Goal: Complete application form: Complete application form

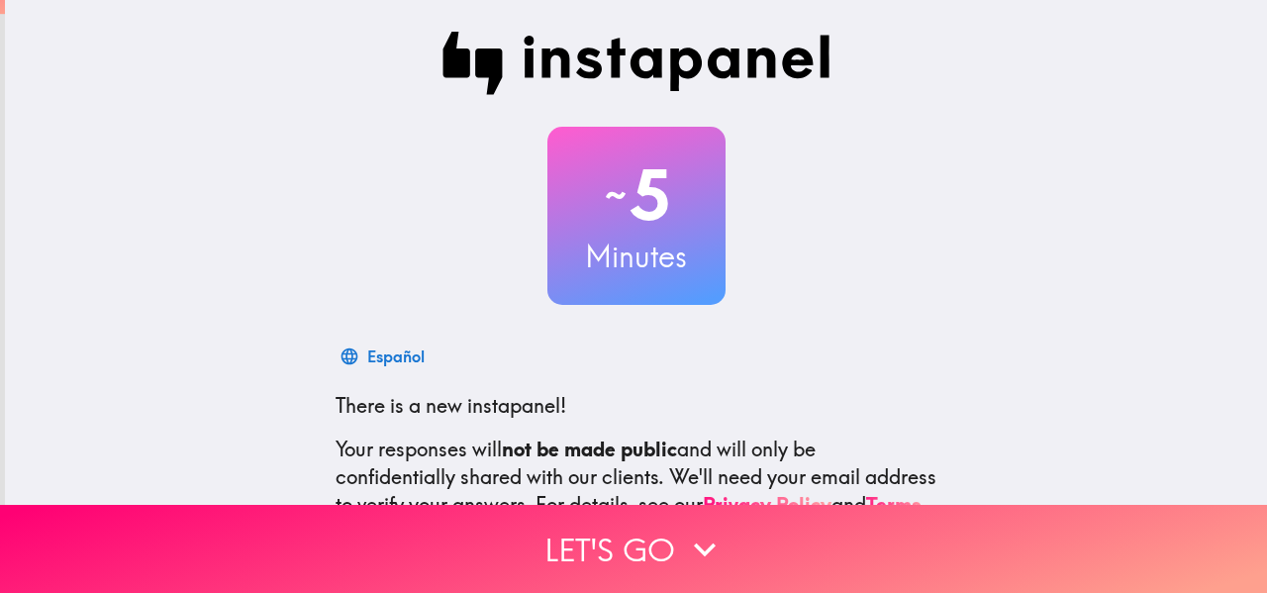
scroll to position [230, 0]
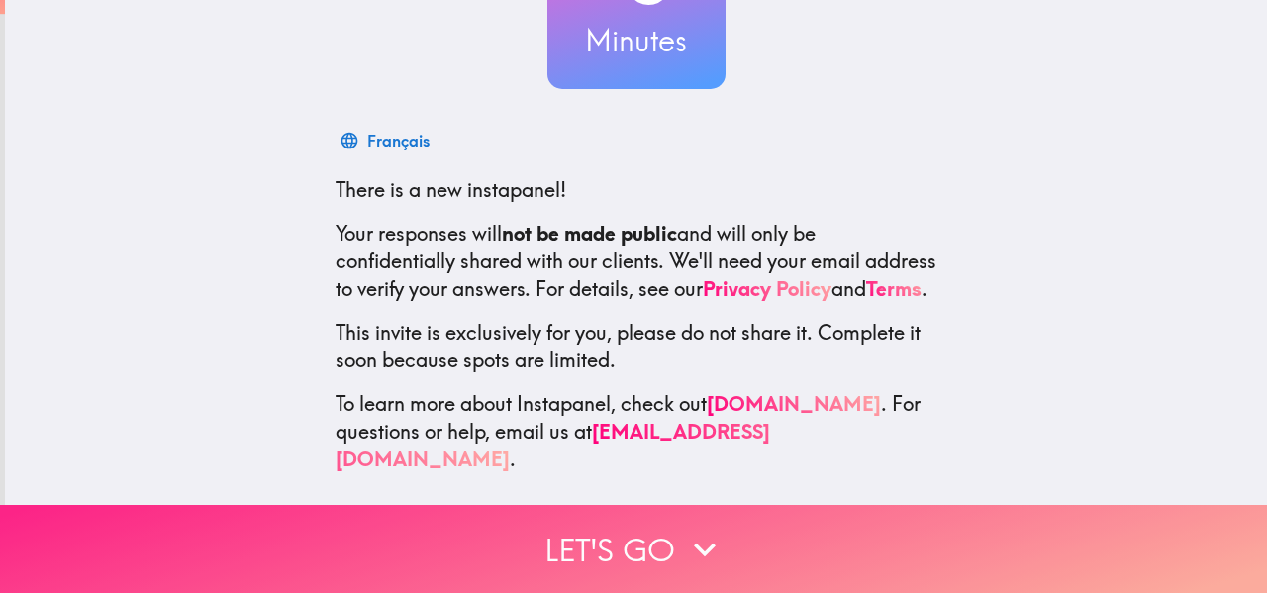
click at [488, 520] on button "Let's go" at bounding box center [633, 549] width 1267 height 88
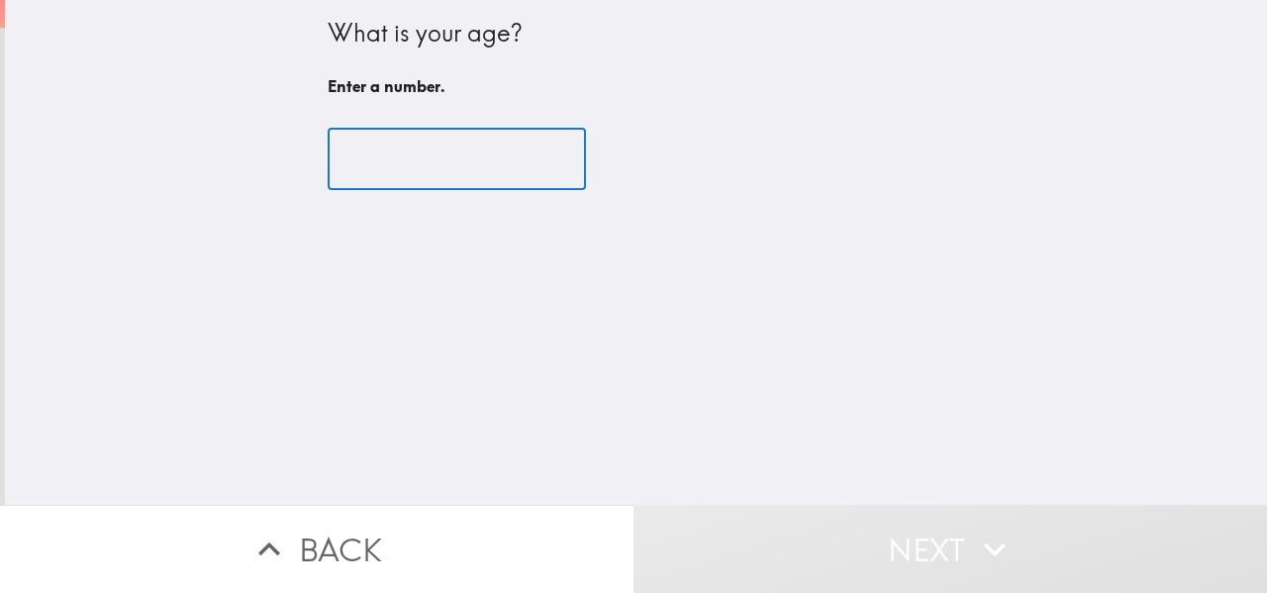
click at [404, 140] on input "number" at bounding box center [457, 159] width 258 height 61
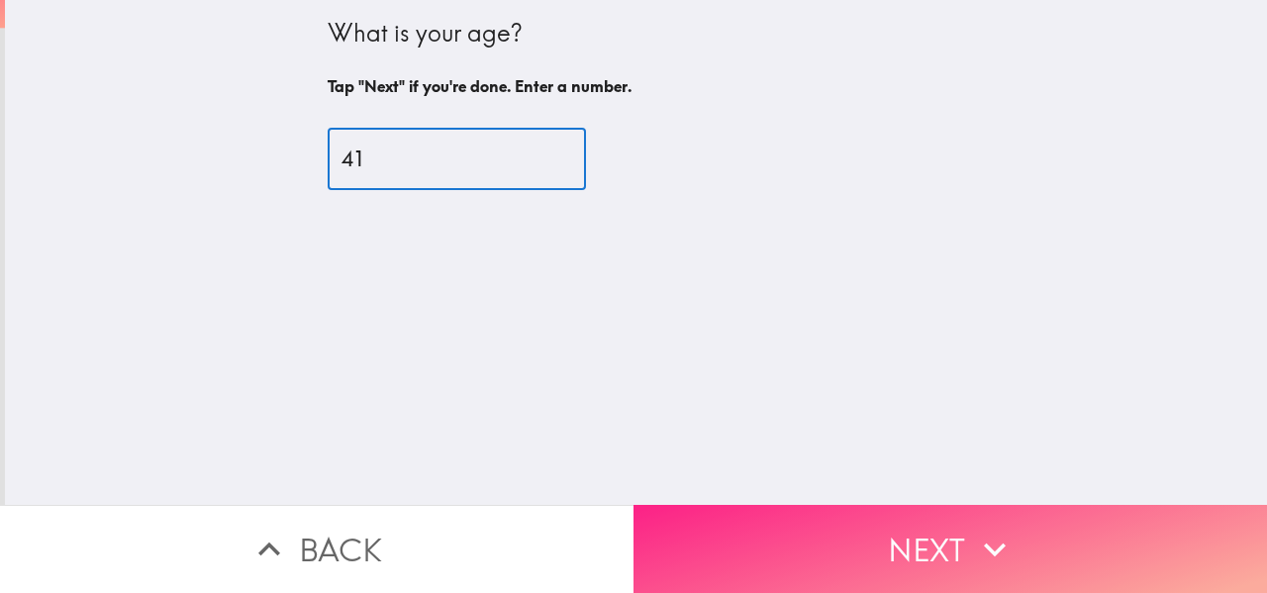
type input "41"
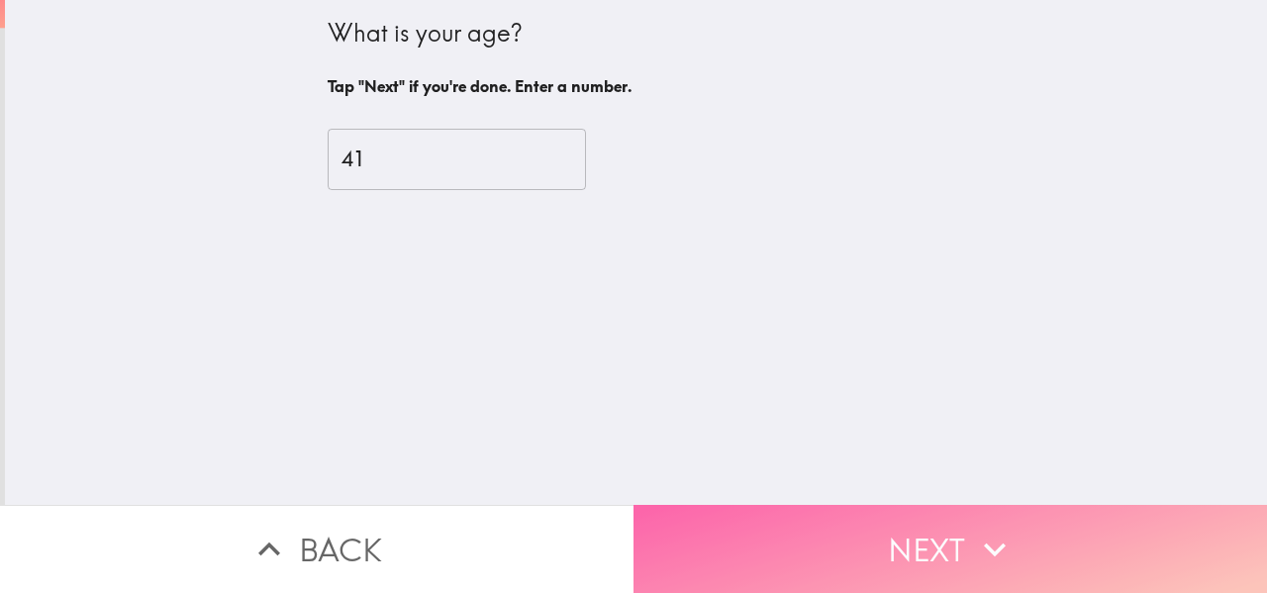
click at [839, 559] on button "Next" at bounding box center [951, 549] width 634 height 88
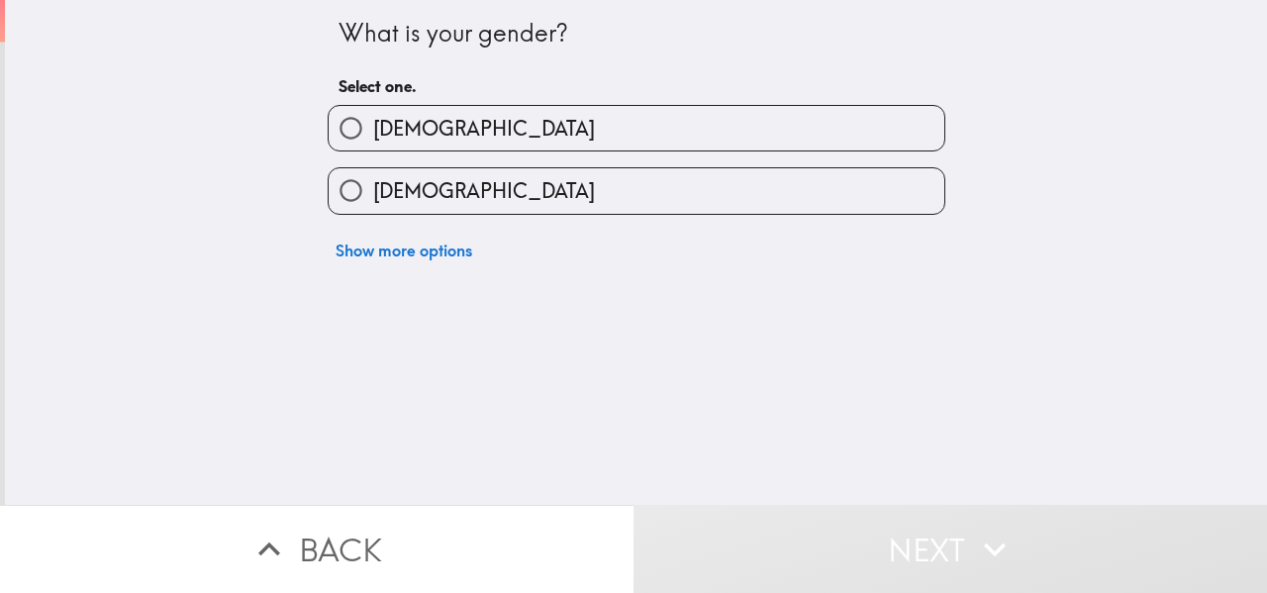
click at [458, 106] on label "[DEMOGRAPHIC_DATA]" at bounding box center [637, 128] width 616 height 45
click at [373, 106] on input "[DEMOGRAPHIC_DATA]" at bounding box center [351, 128] width 45 height 45
radio input "true"
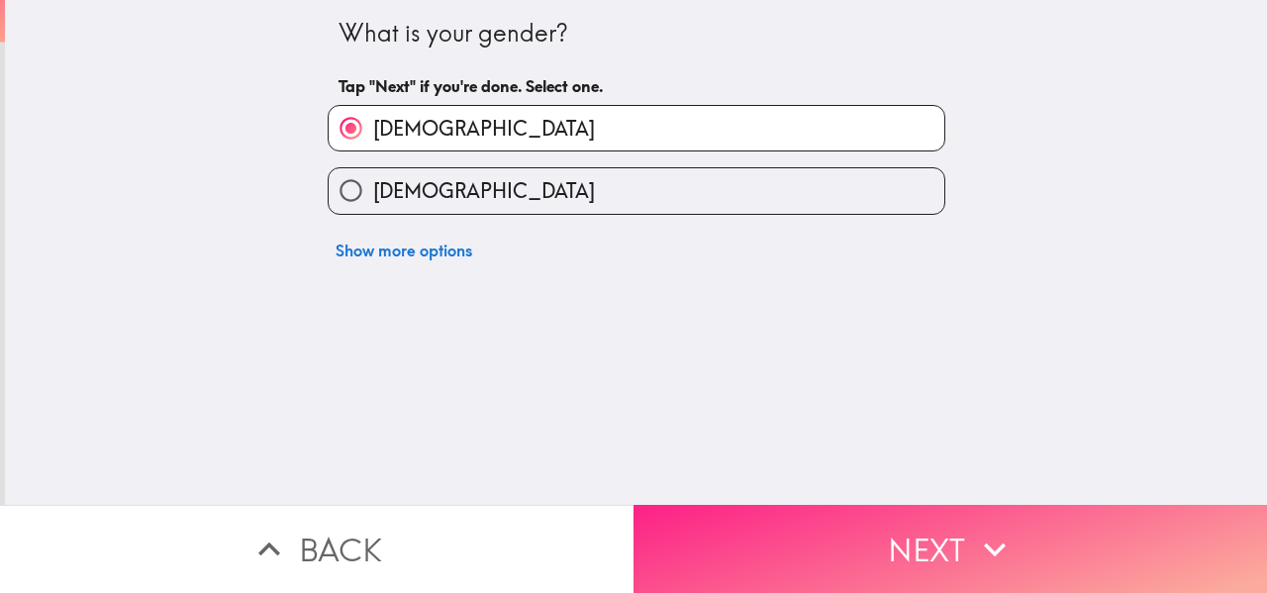
click at [762, 522] on button "Next" at bounding box center [951, 549] width 634 height 88
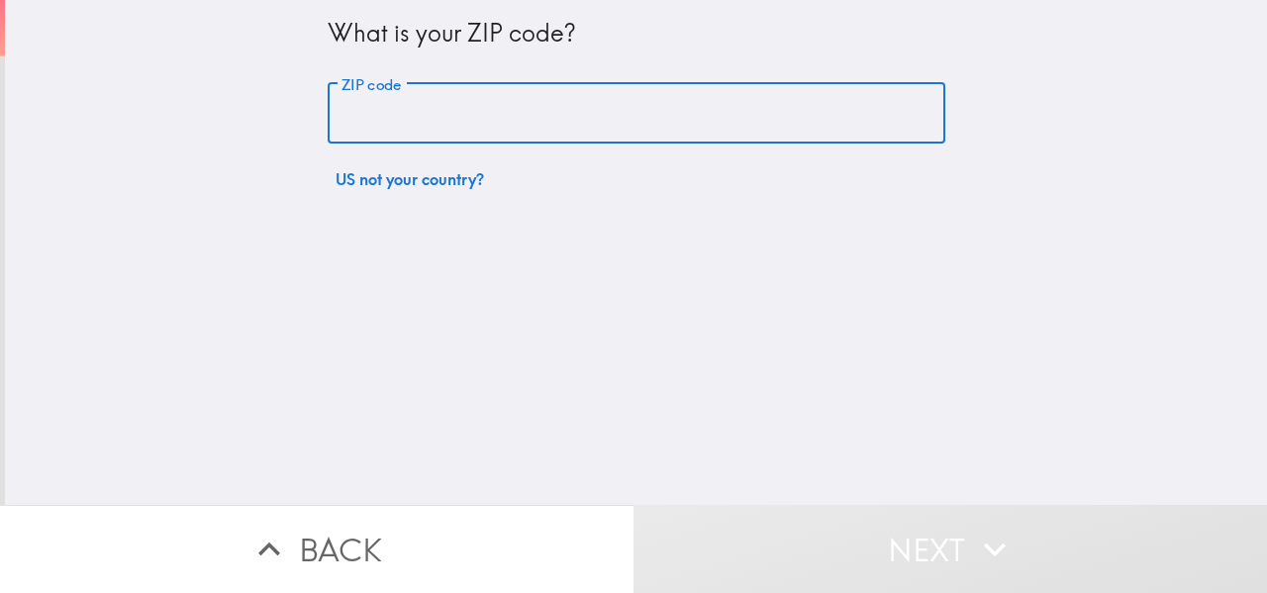
click at [491, 120] on input "ZIP code" at bounding box center [637, 113] width 618 height 61
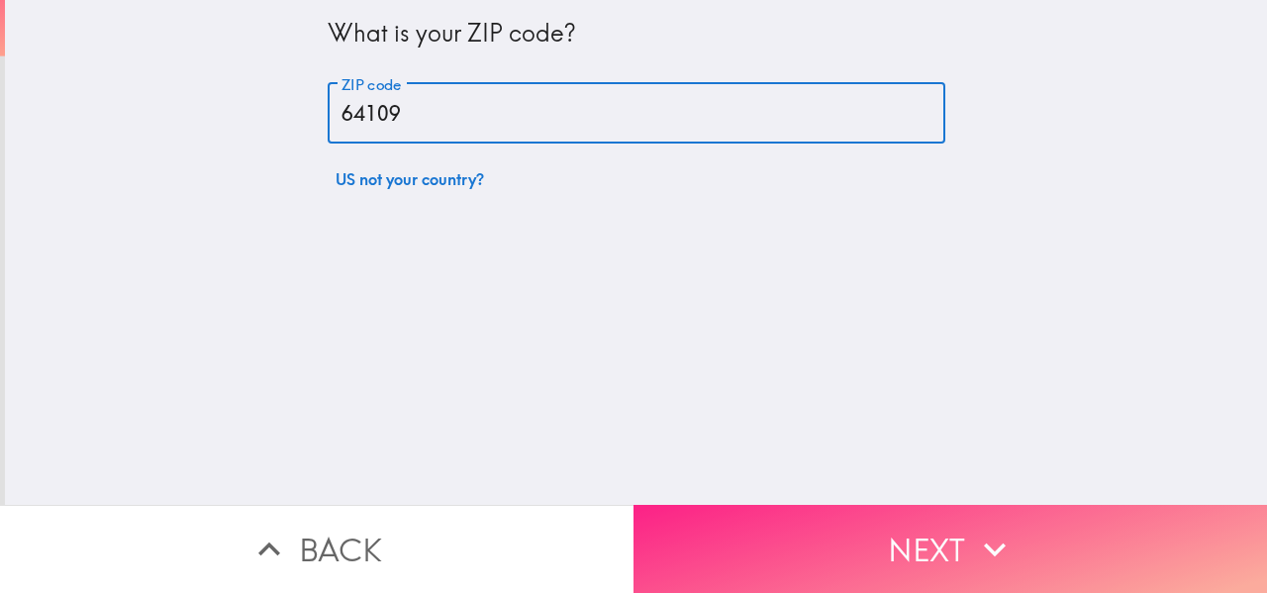
type input "64109"
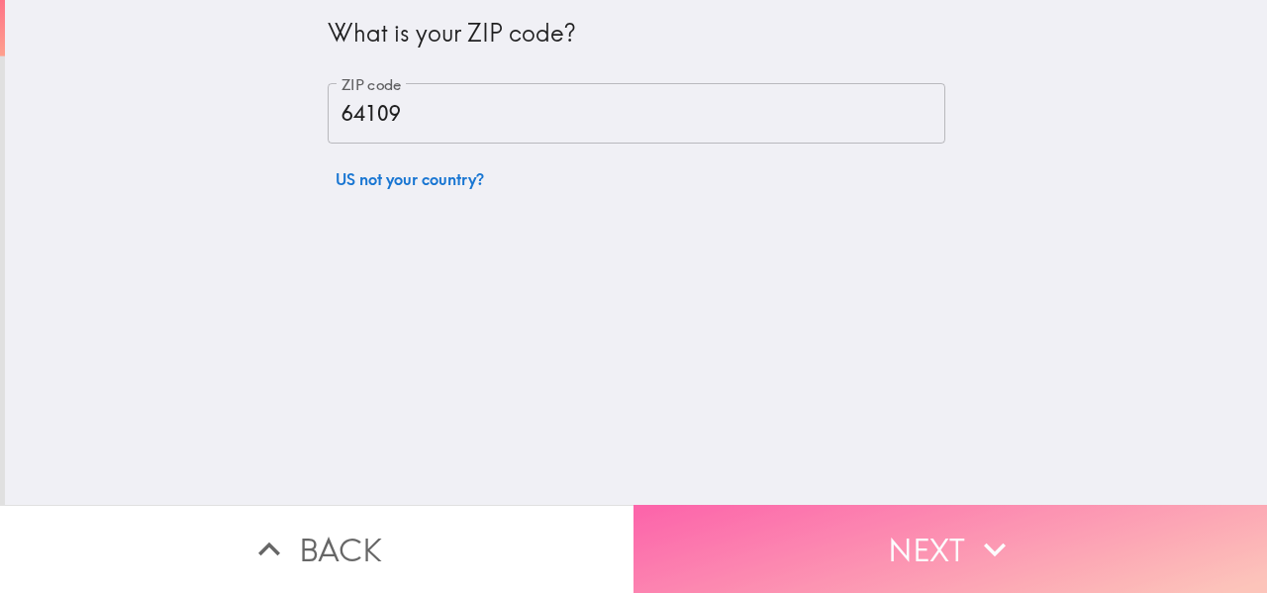
click at [751, 538] on button "Next" at bounding box center [951, 549] width 634 height 88
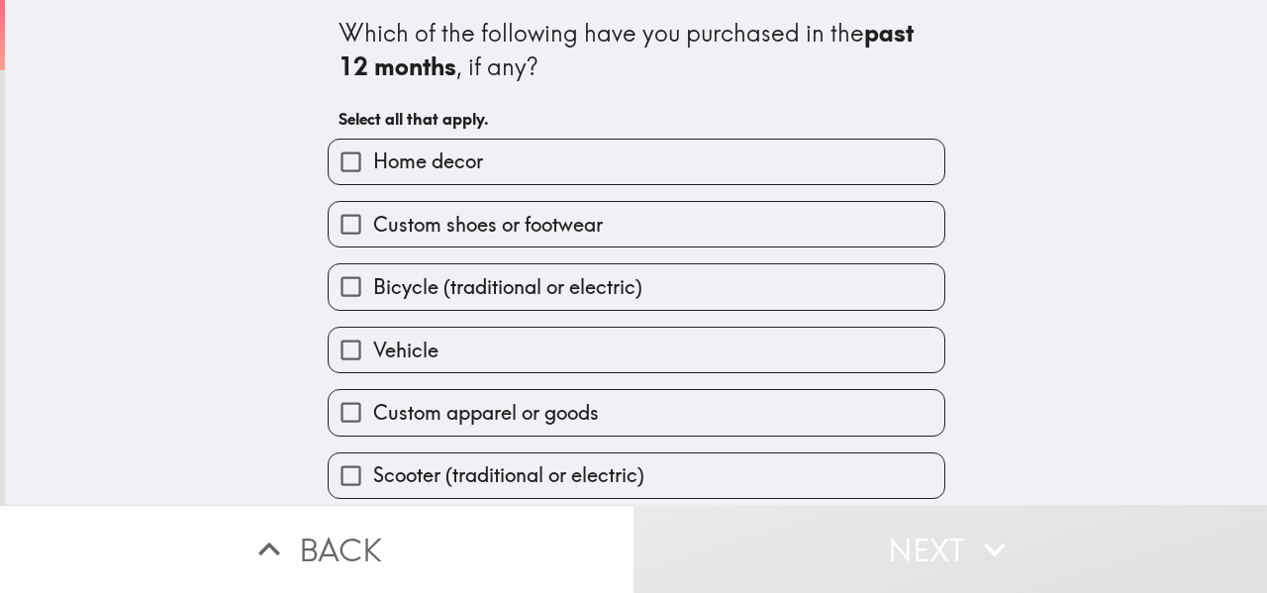
click at [516, 152] on label "Home decor" at bounding box center [637, 162] width 616 height 45
click at [373, 152] on input "Home decor" at bounding box center [351, 162] width 45 height 45
checkbox input "true"
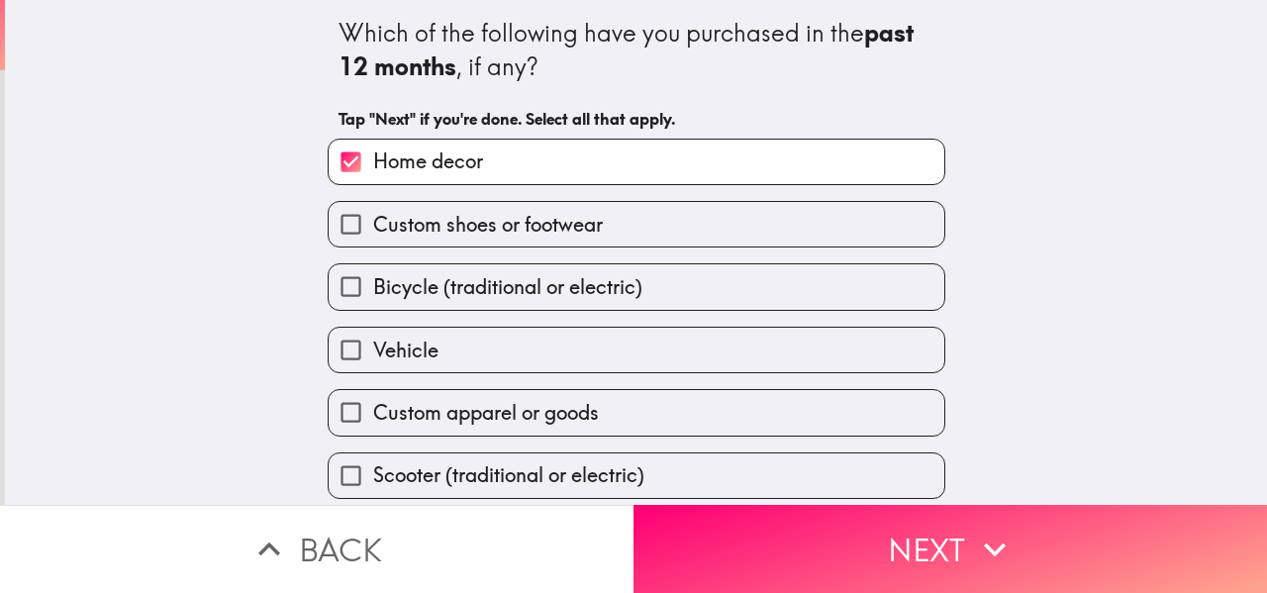
click at [532, 229] on span "Custom shoes or footwear" at bounding box center [488, 225] width 230 height 28
click at [373, 229] on input "Custom shoes or footwear" at bounding box center [351, 224] width 45 height 45
checkbox input "true"
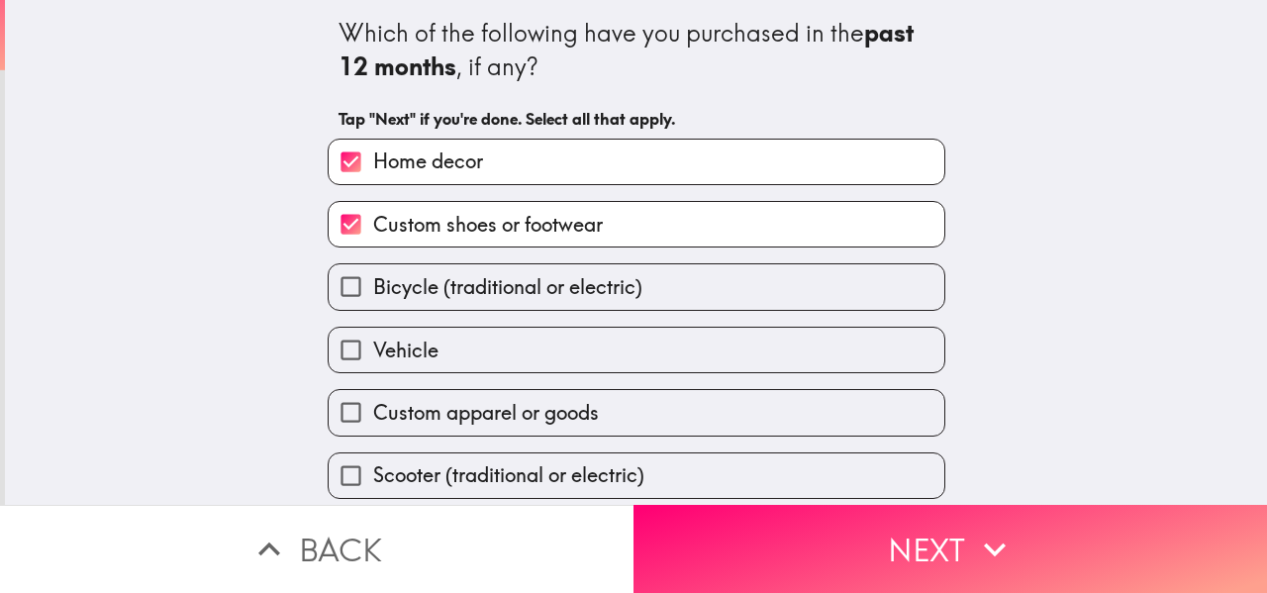
click at [410, 277] on span "Bicycle (traditional or electric)" at bounding box center [507, 287] width 269 height 28
click at [373, 277] on input "Bicycle (traditional or electric)" at bounding box center [351, 286] width 45 height 45
checkbox input "true"
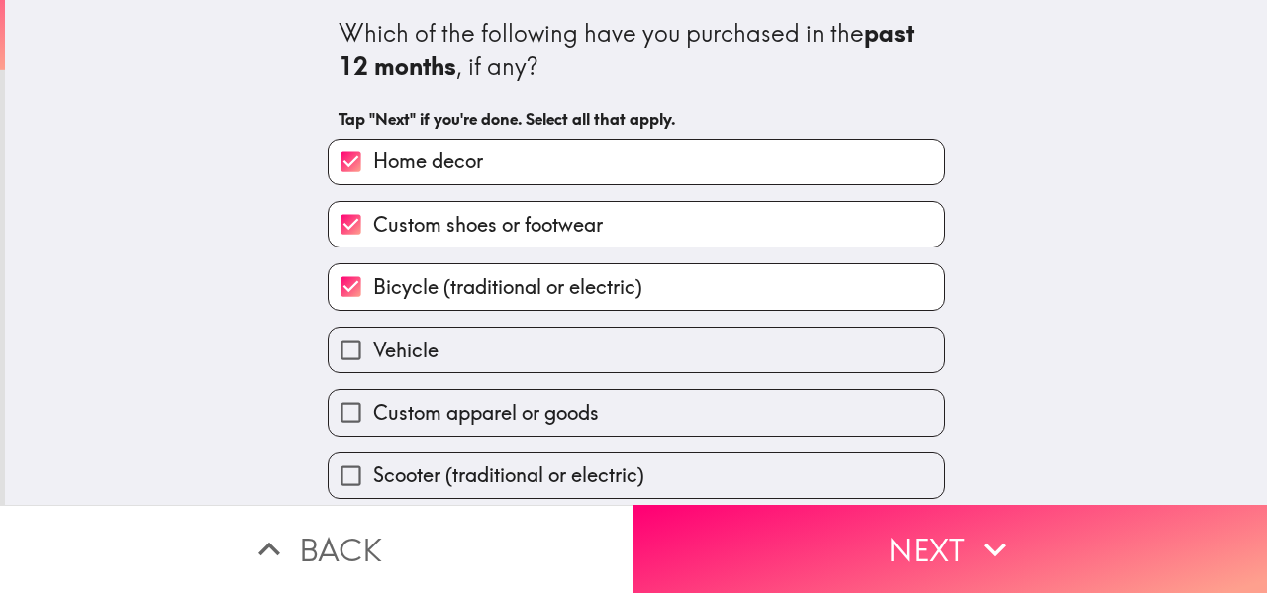
scroll to position [99, 0]
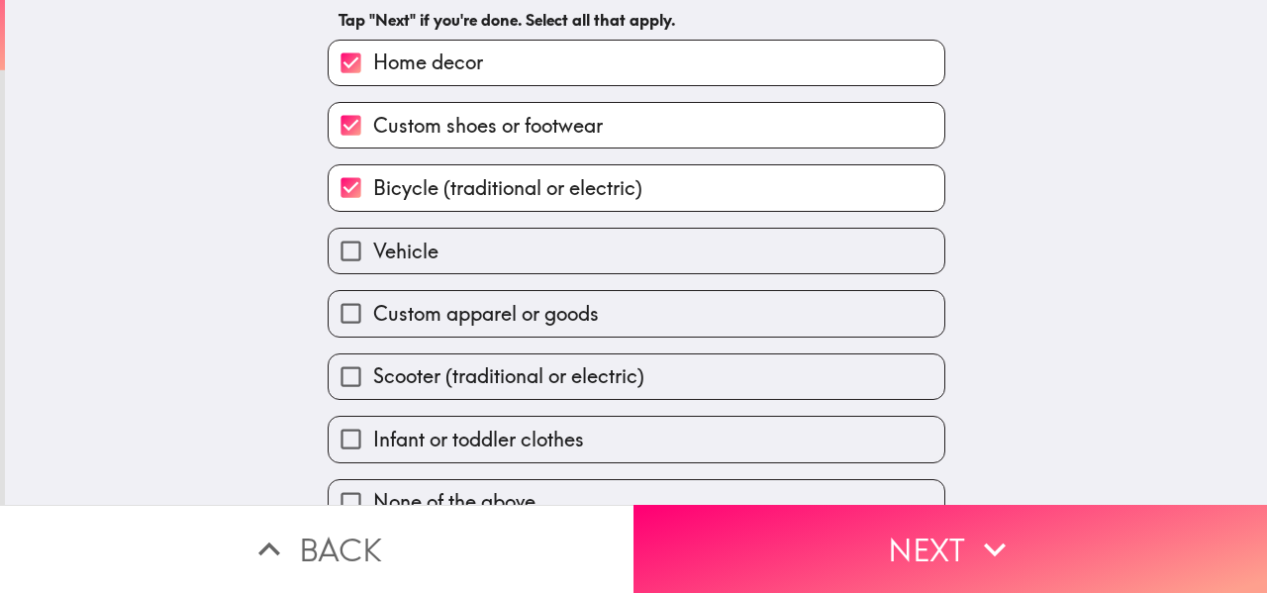
click at [506, 313] on span "Custom apparel or goods" at bounding box center [486, 314] width 226 height 28
click at [373, 313] on input "Custom apparel or goods" at bounding box center [351, 313] width 45 height 45
checkbox input "true"
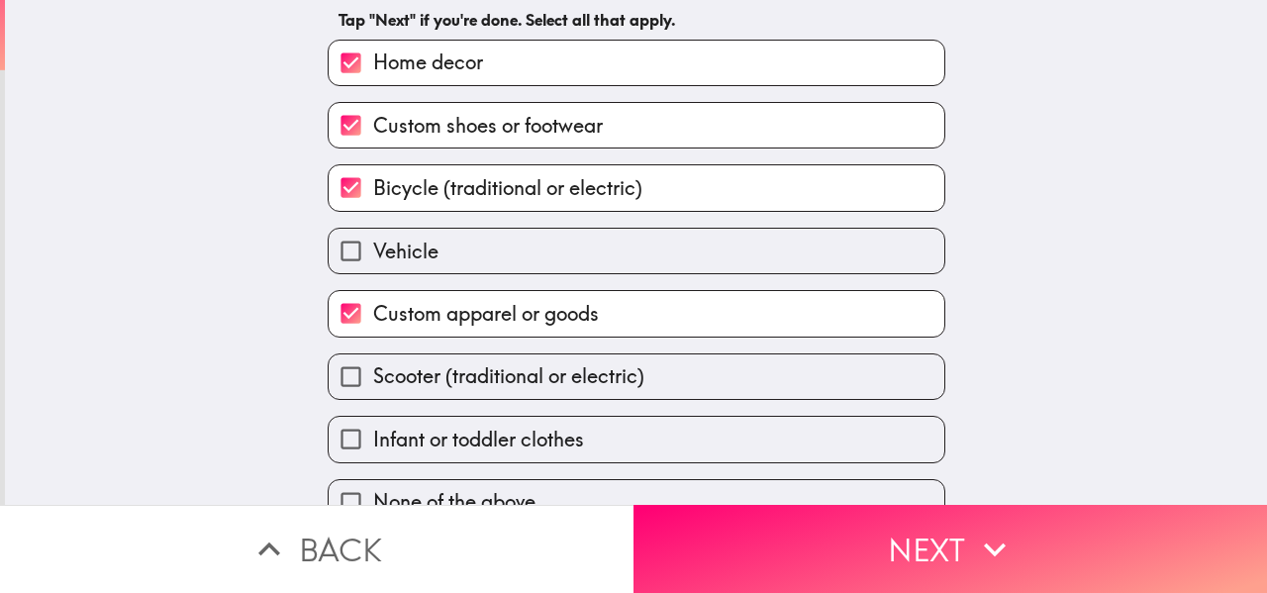
scroll to position [140, 0]
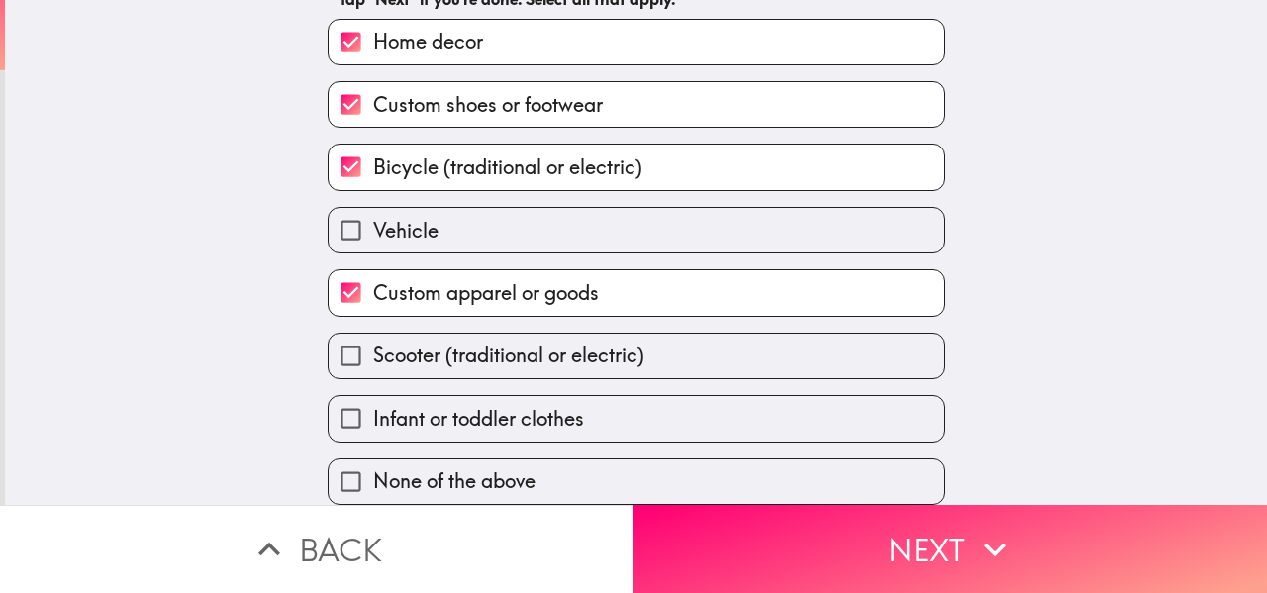
click at [378, 395] on div "Infant or toddler clothes" at bounding box center [637, 418] width 618 height 47
click at [401, 346] on span "Scooter (traditional or electric)" at bounding box center [508, 356] width 271 height 28
click at [373, 346] on input "Scooter (traditional or electric)" at bounding box center [351, 356] width 45 height 45
checkbox input "true"
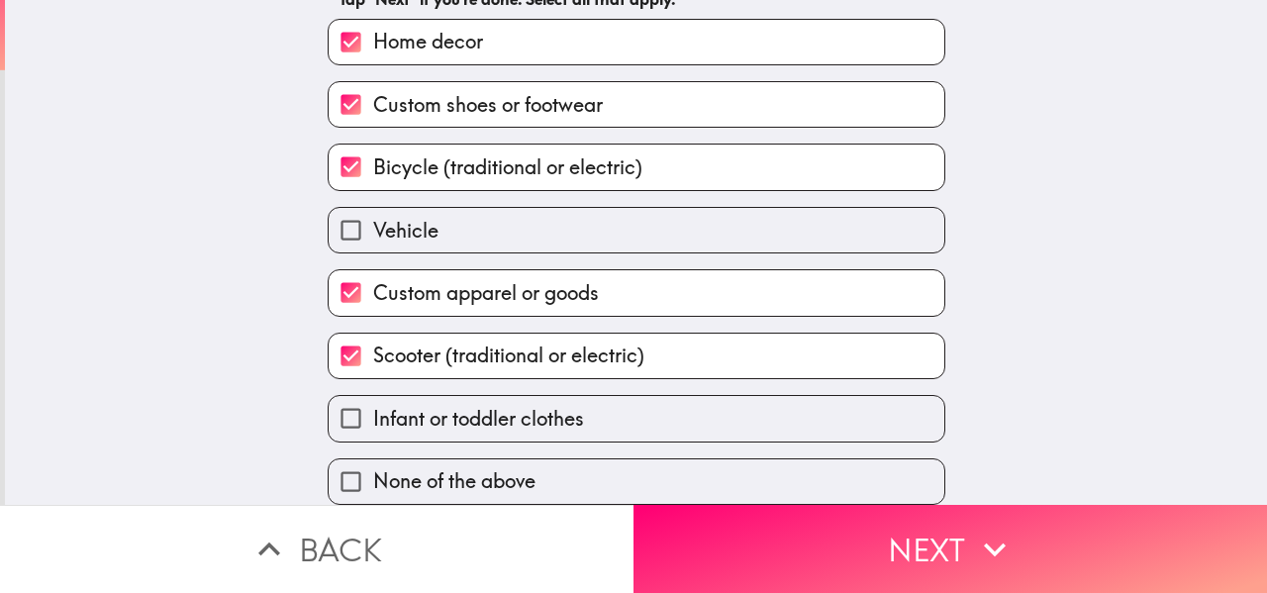
click at [528, 405] on span "Infant or toddler clothes" at bounding box center [478, 419] width 211 height 28
click at [373, 396] on input "Infant or toddler clothes" at bounding box center [351, 418] width 45 height 45
checkbox input "true"
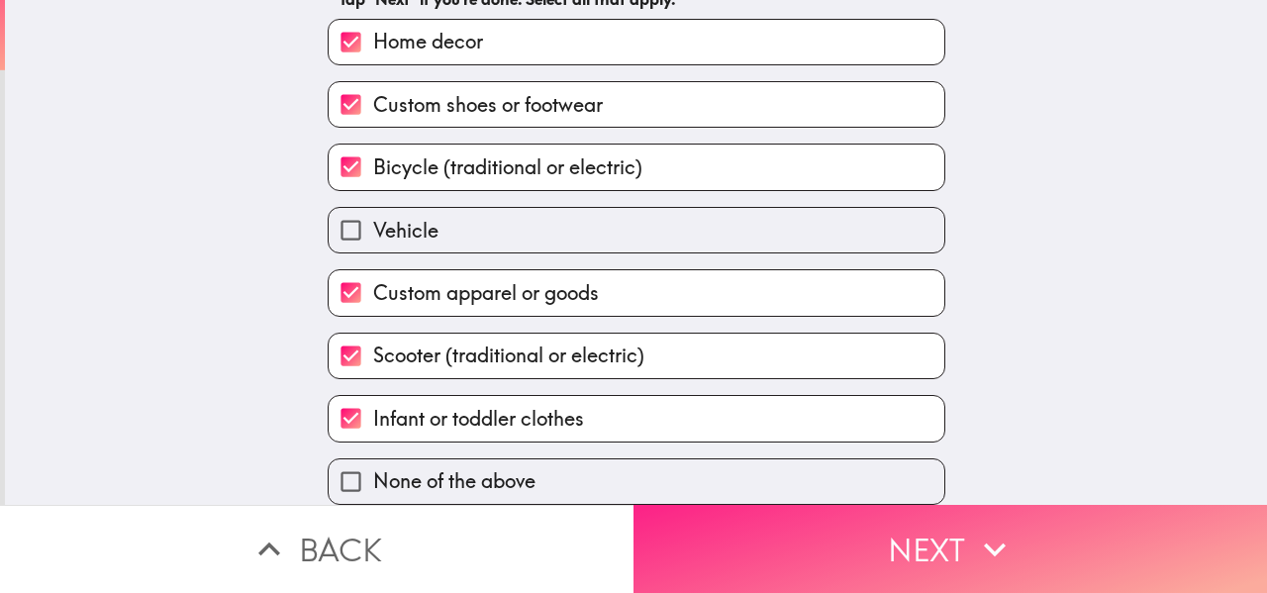
click at [709, 521] on button "Next" at bounding box center [951, 549] width 634 height 88
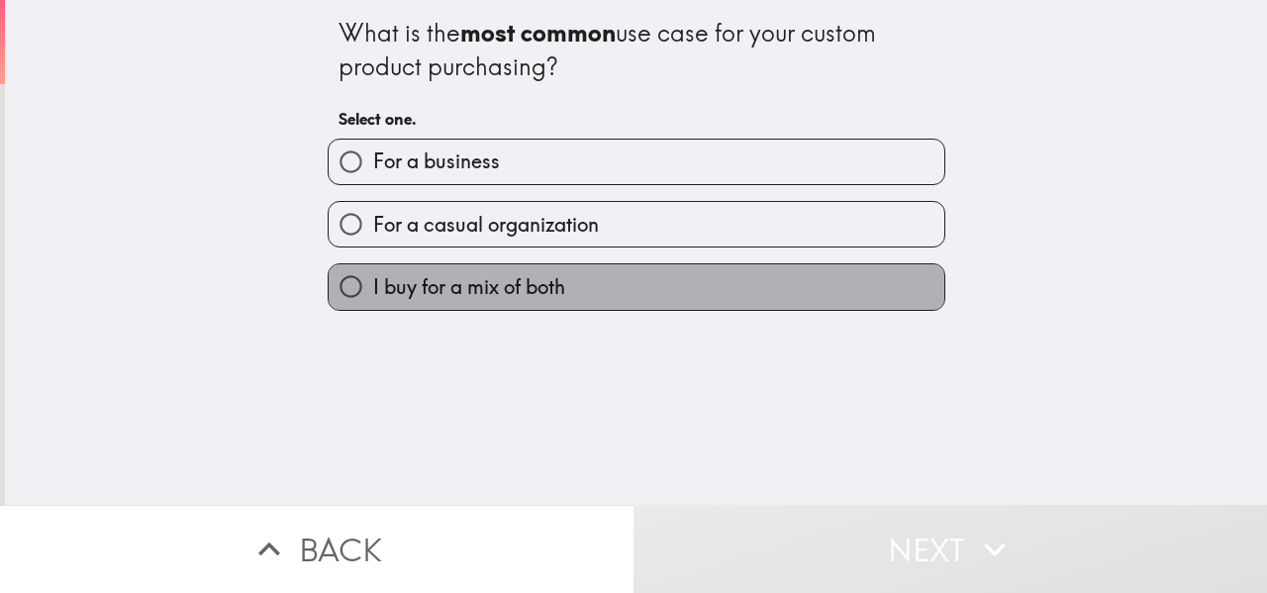
click at [562, 282] on label "I buy for a mix of both" at bounding box center [637, 286] width 616 height 45
click at [373, 282] on input "I buy for a mix of both" at bounding box center [351, 286] width 45 height 45
radio input "true"
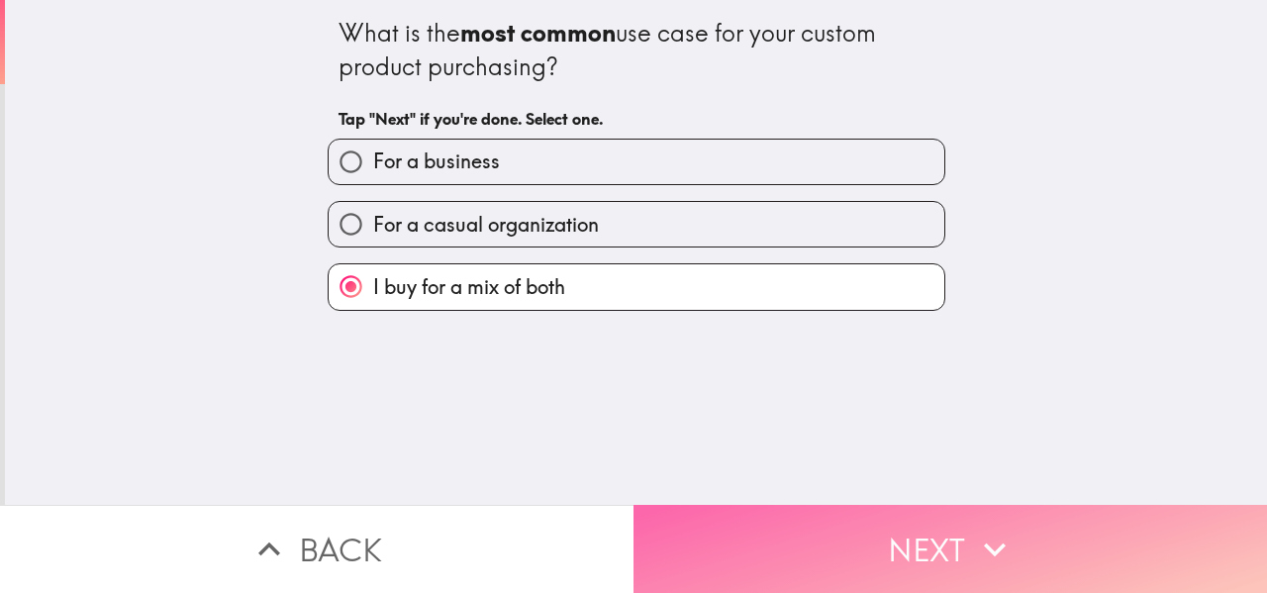
click at [753, 551] on button "Next" at bounding box center [951, 549] width 634 height 88
